Goal: Check status: Check status

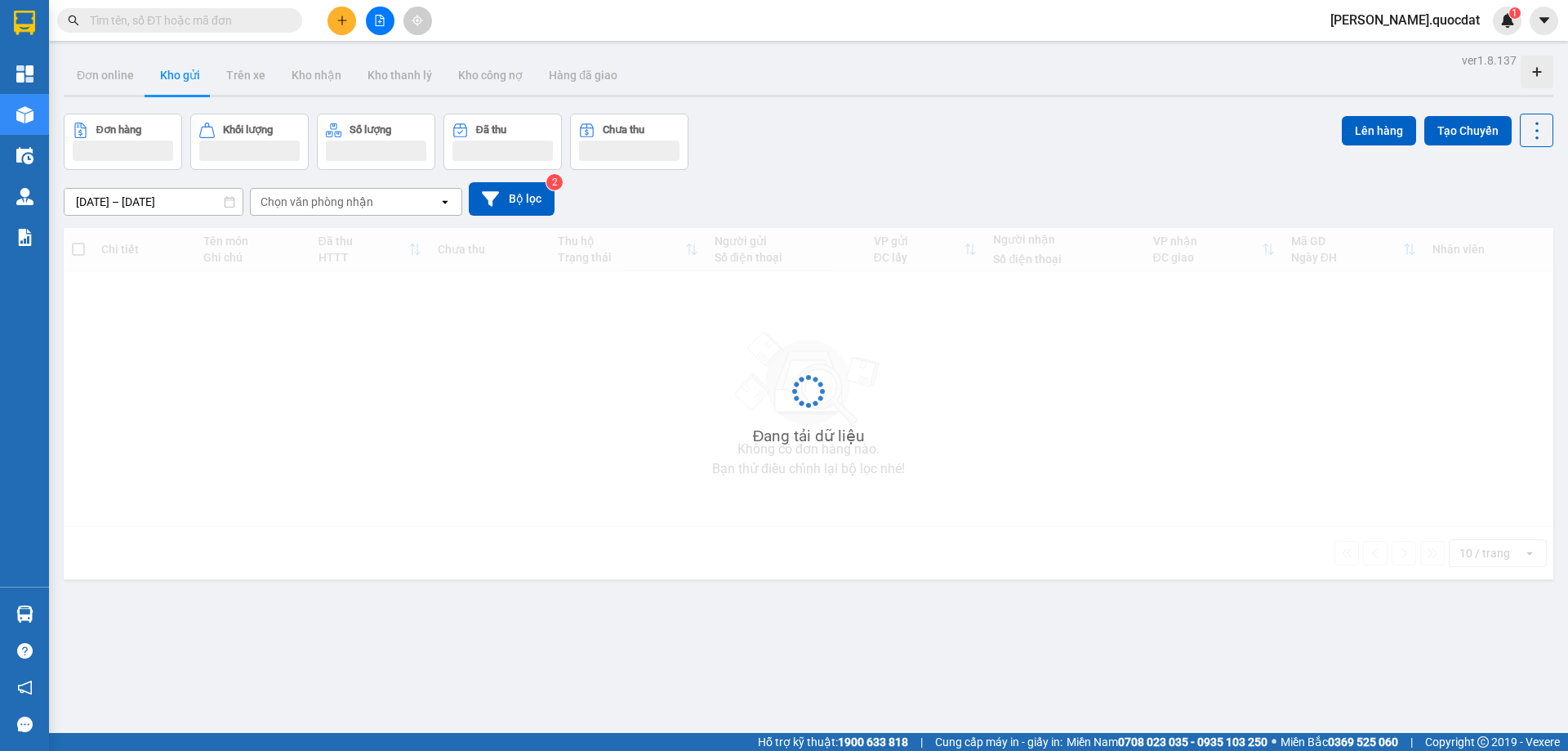
click at [134, 195] on input "[DATE] – [DATE]" at bounding box center [153, 201] width 178 height 26
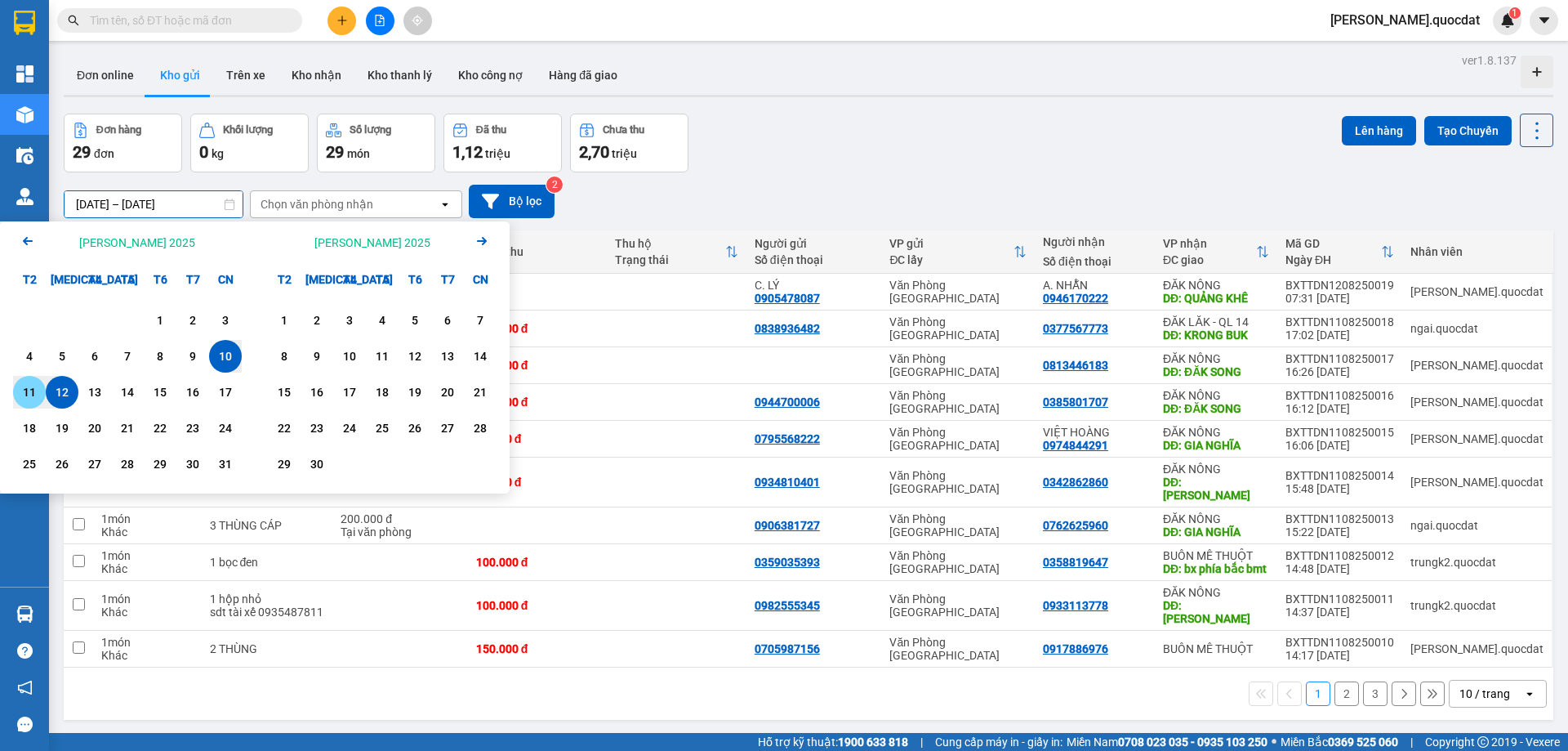
click at [23, 393] on div "11" at bounding box center [30, 392] width 23 height 19
type input "[DATE] – [DATE]"
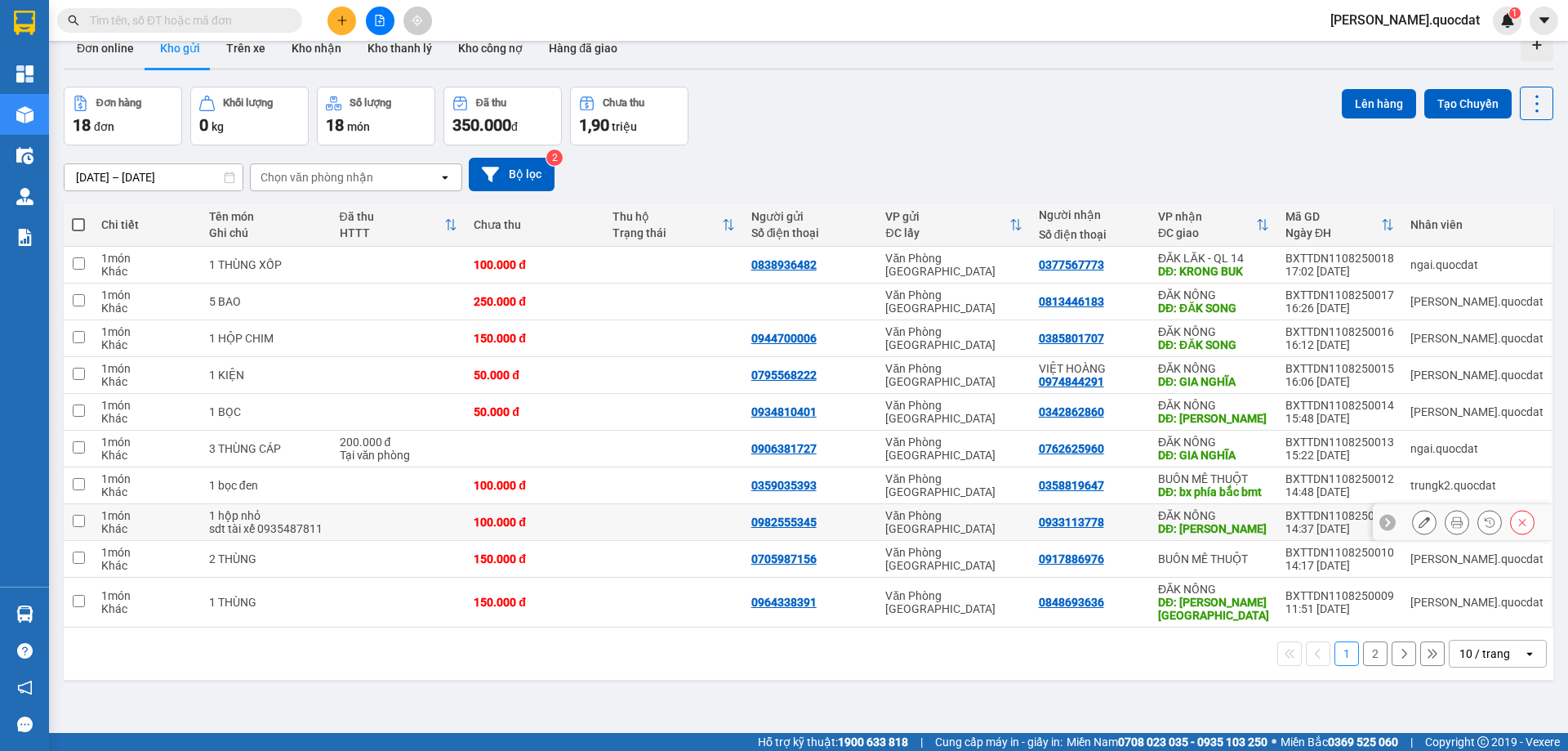
scroll to position [75, 0]
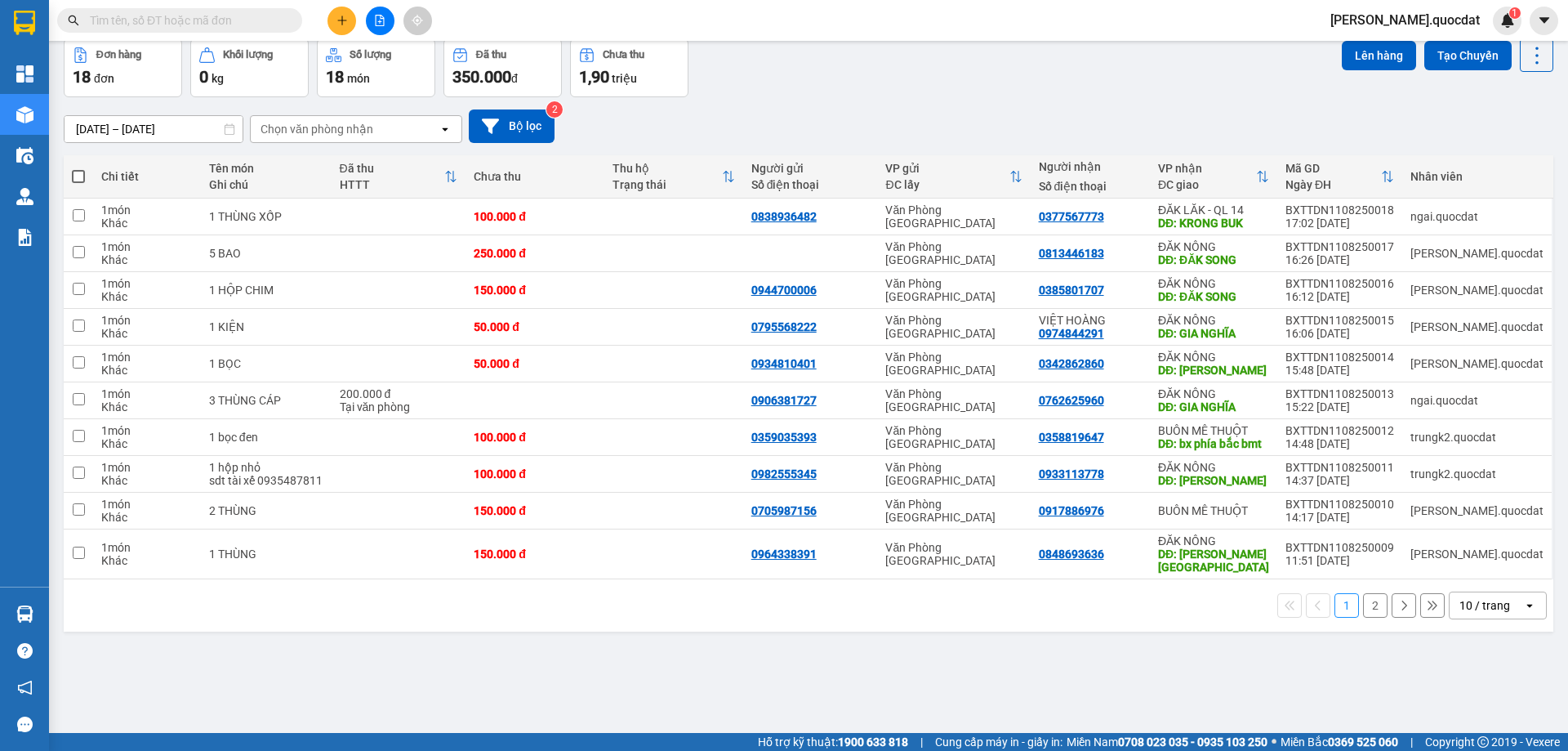
click at [1492, 606] on div "10 / trang" at bounding box center [1484, 605] width 51 height 16
click at [1477, 580] on div "100 / trang" at bounding box center [1485, 569] width 98 height 30
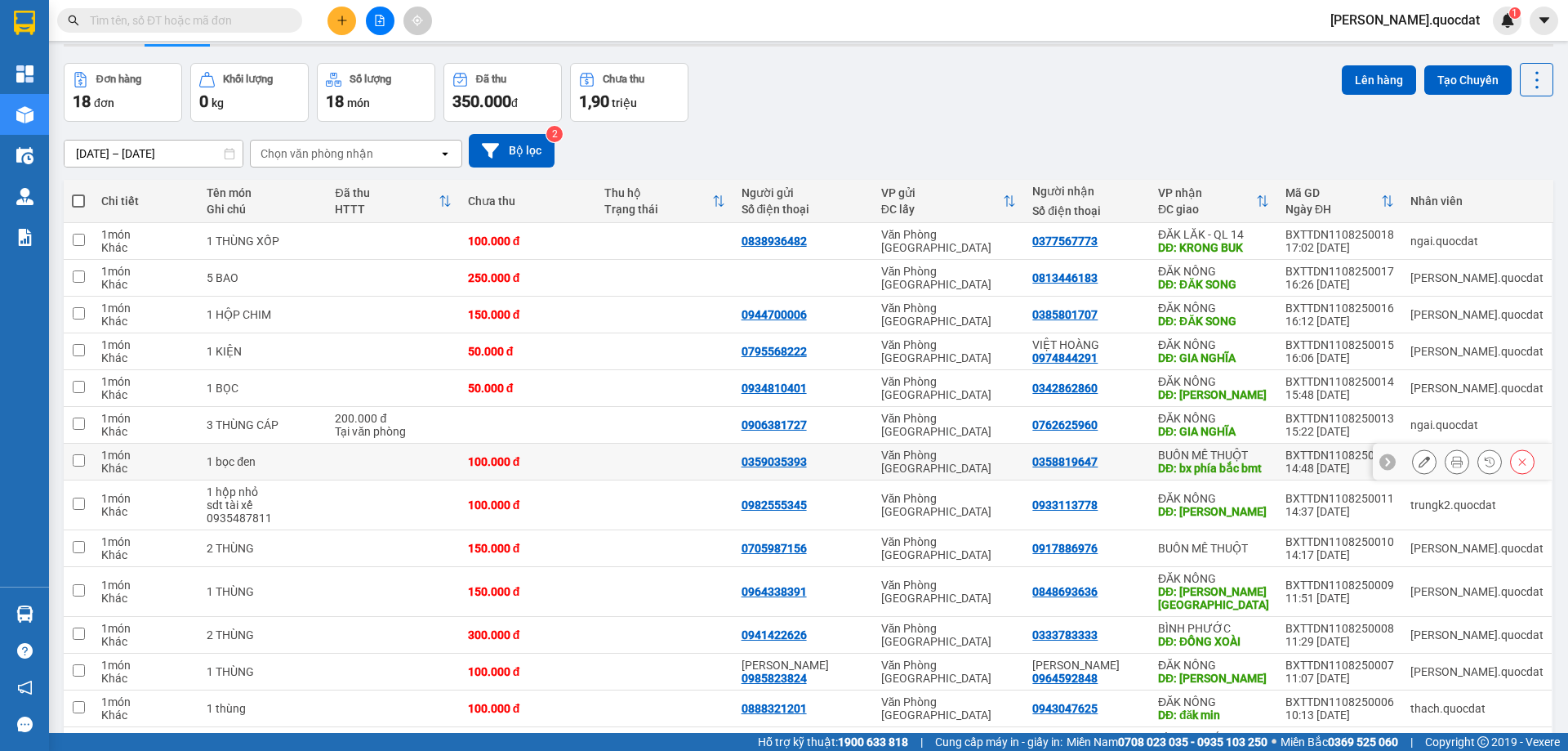
scroll to position [0, 0]
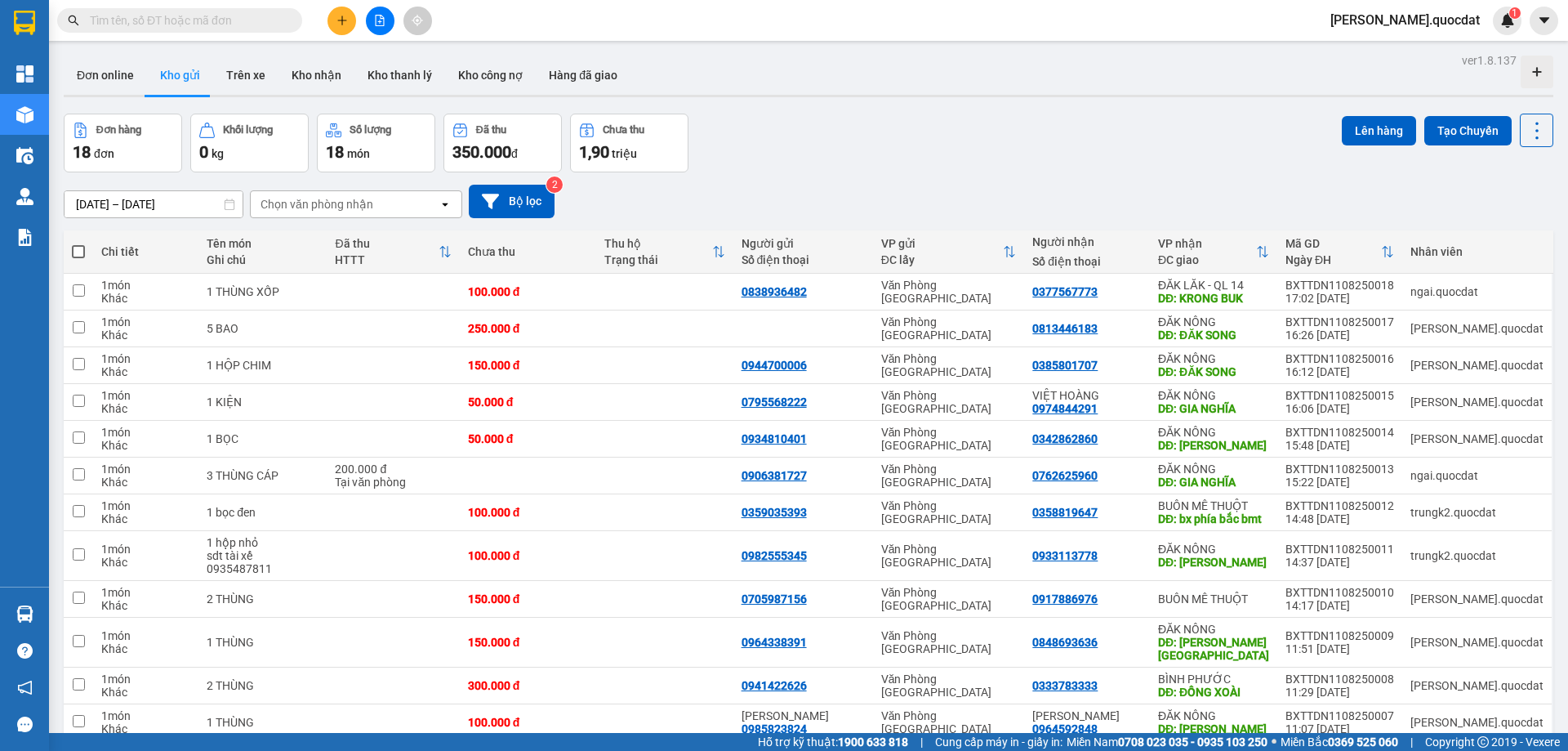
click at [1424, 194] on div "[DATE] – [DATE] Press the down arrow key to interact with the calendar and sele…" at bounding box center [808, 201] width 1489 height 34
click at [389, 310] on td at bounding box center [392, 328] width 132 height 37
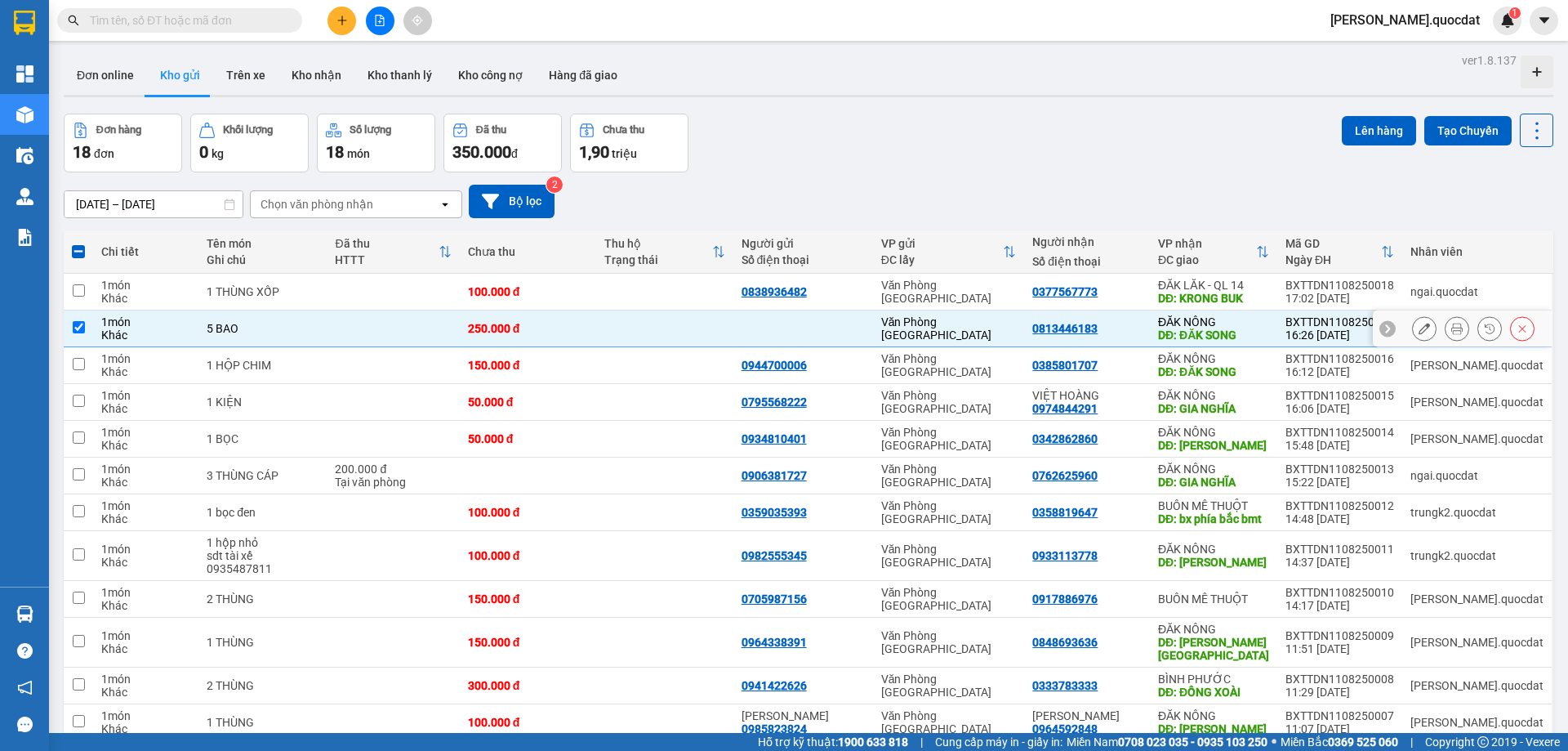
click at [389, 310] on td at bounding box center [392, 328] width 132 height 37
checkbox input "false"
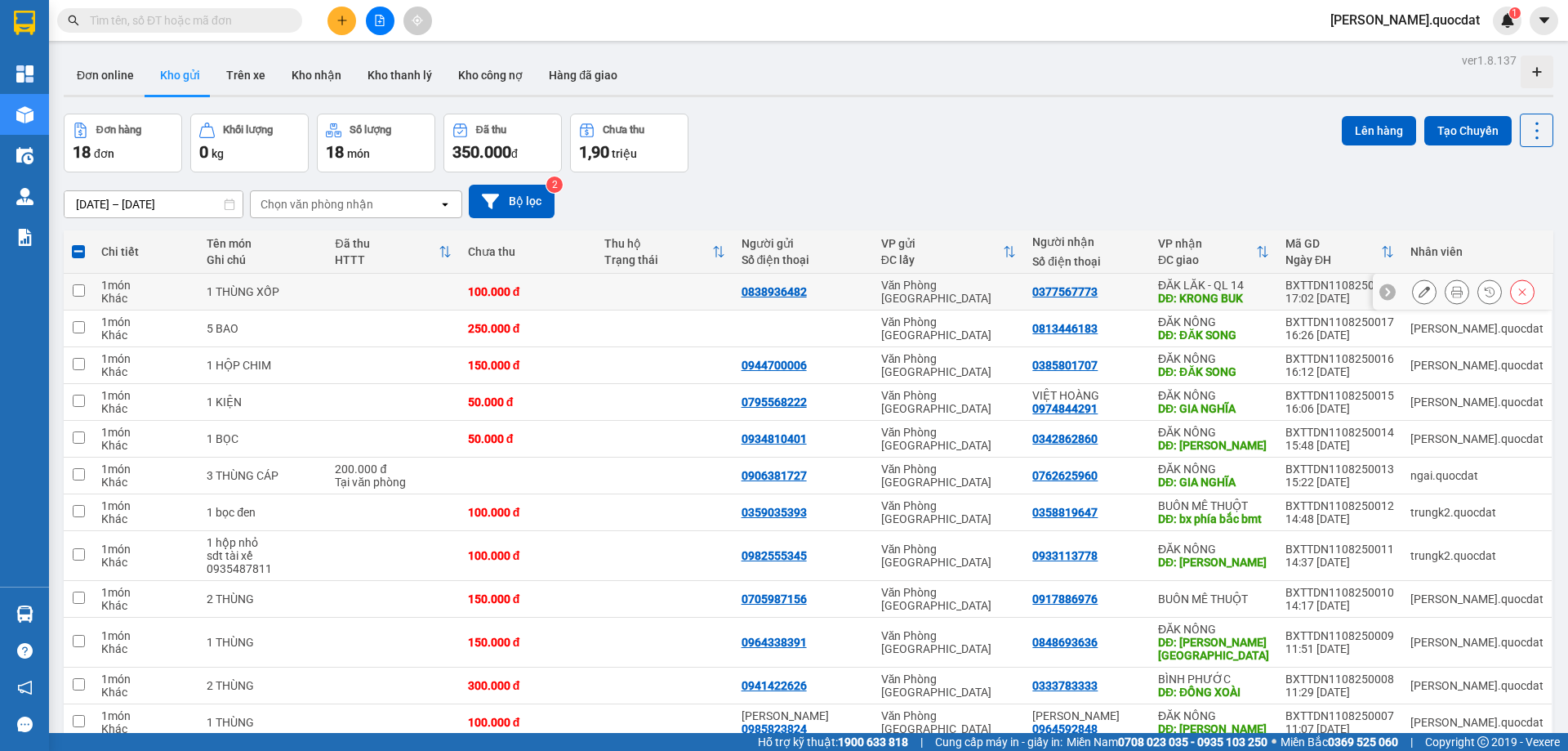
click at [396, 290] on td at bounding box center [392, 292] width 132 height 37
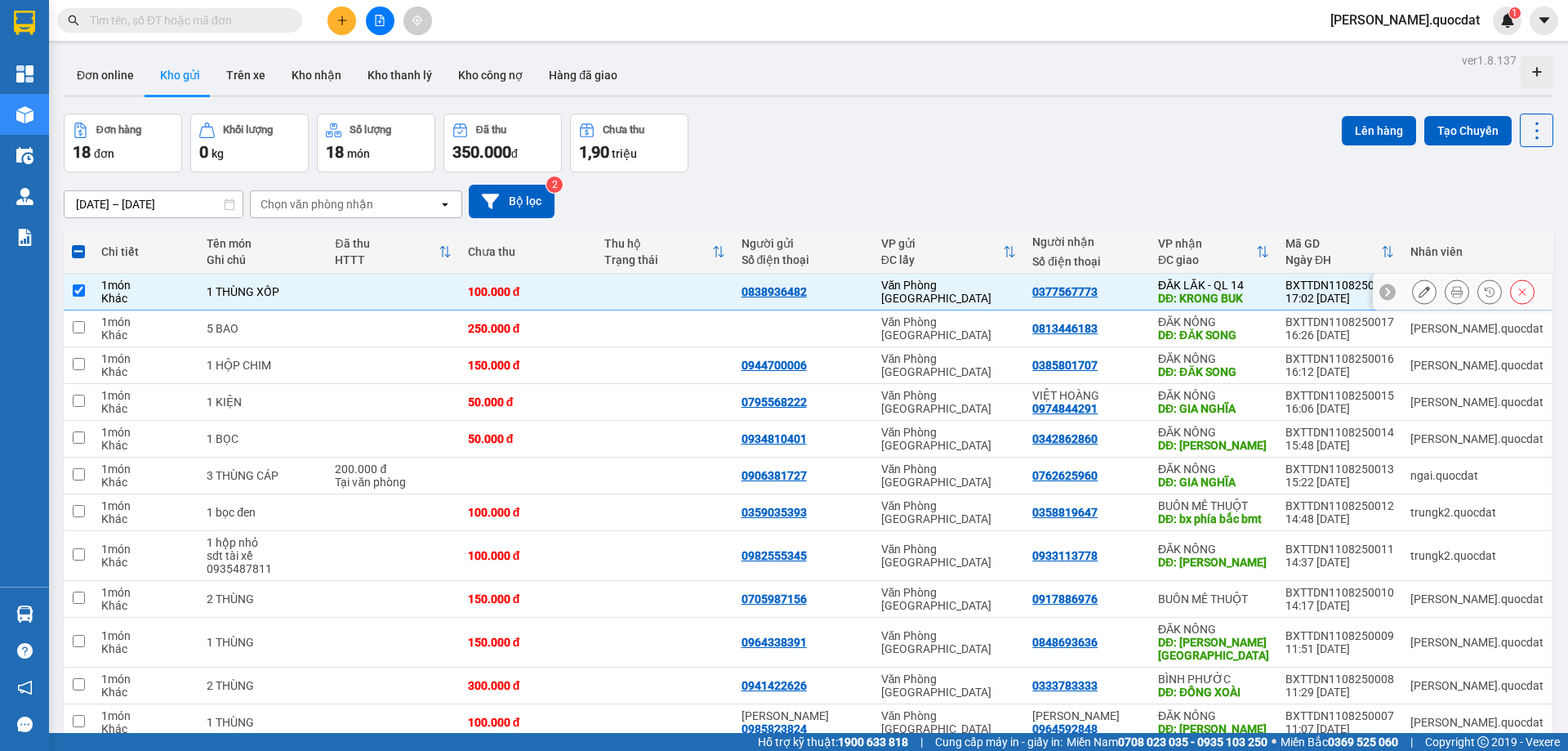
click at [396, 290] on td at bounding box center [392, 292] width 132 height 37
checkbox input "false"
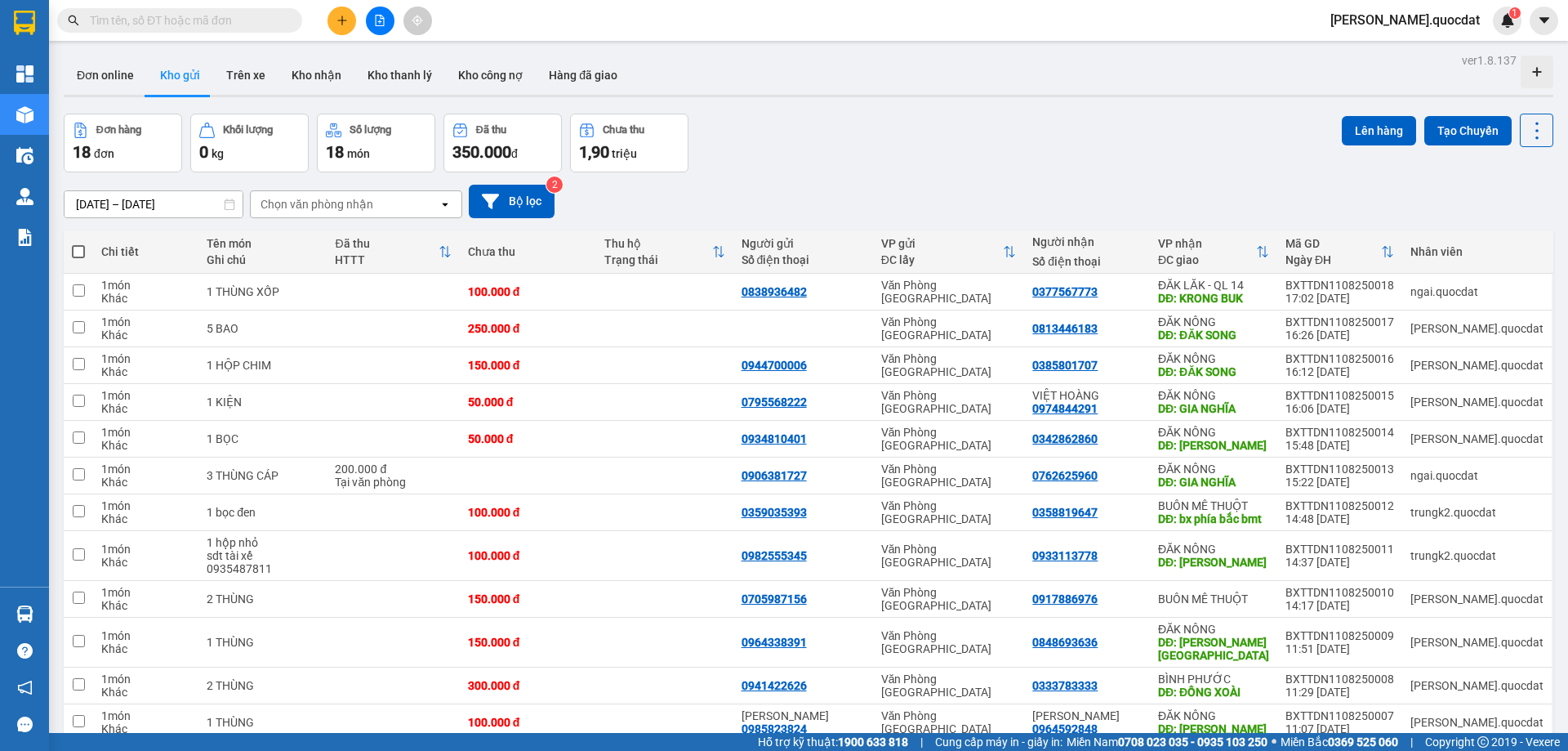
click at [115, 21] on input "text" at bounding box center [186, 20] width 193 height 18
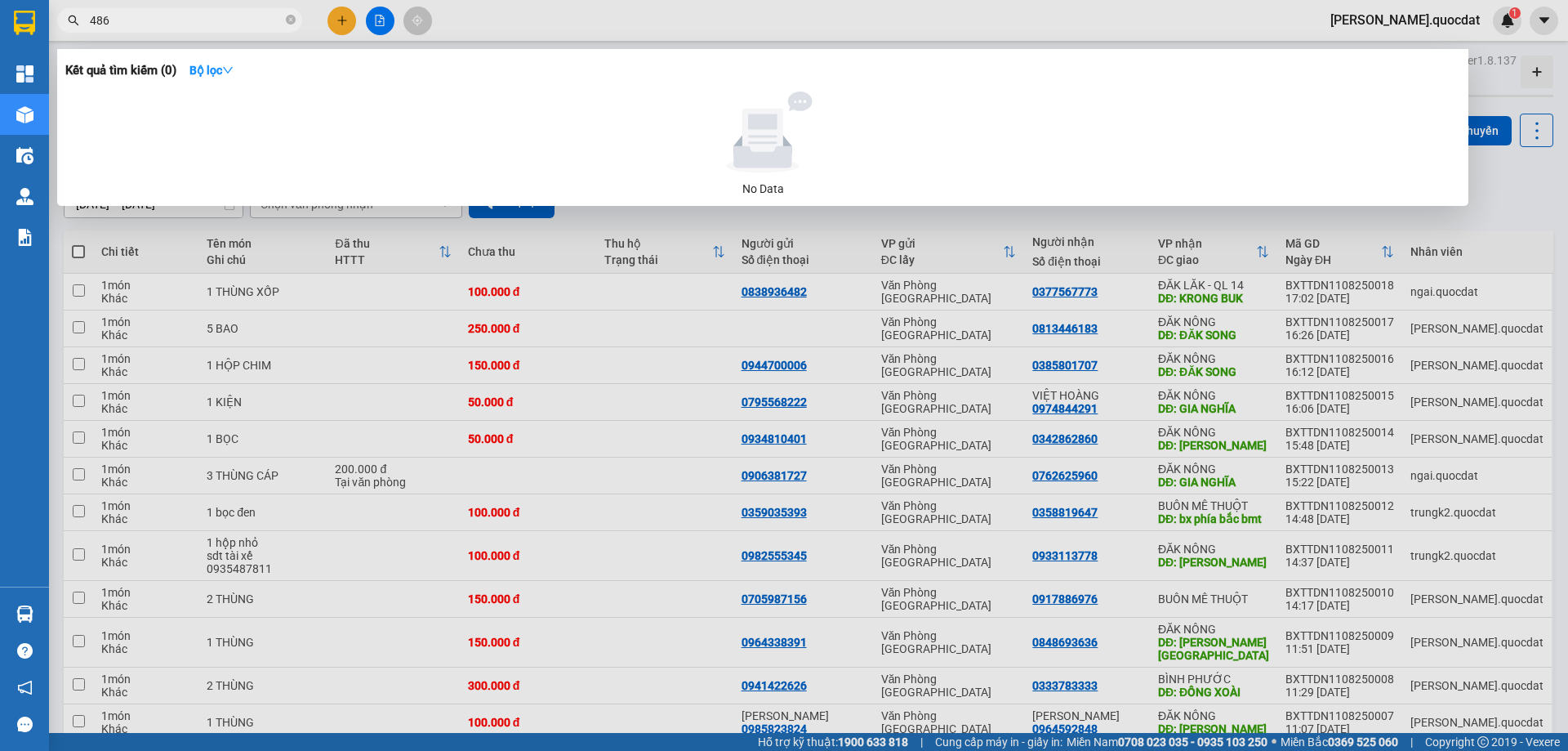
type input "4867"
